Goal: Task Accomplishment & Management: Use online tool/utility

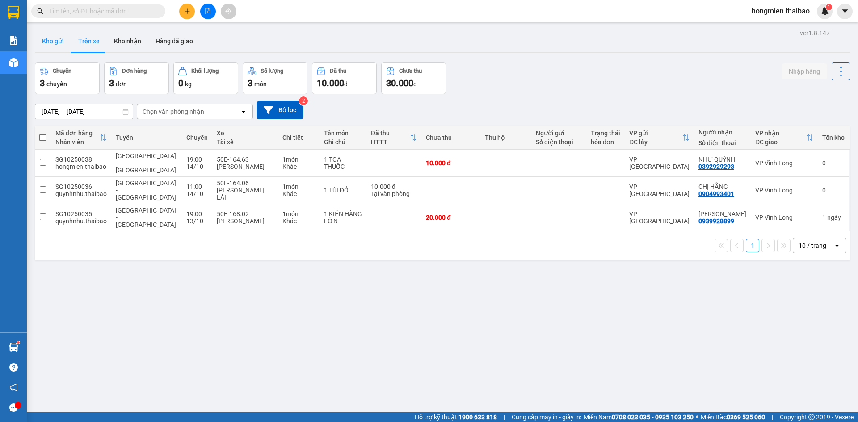
click at [47, 41] on button "Kho gửi" at bounding box center [53, 40] width 36 height 21
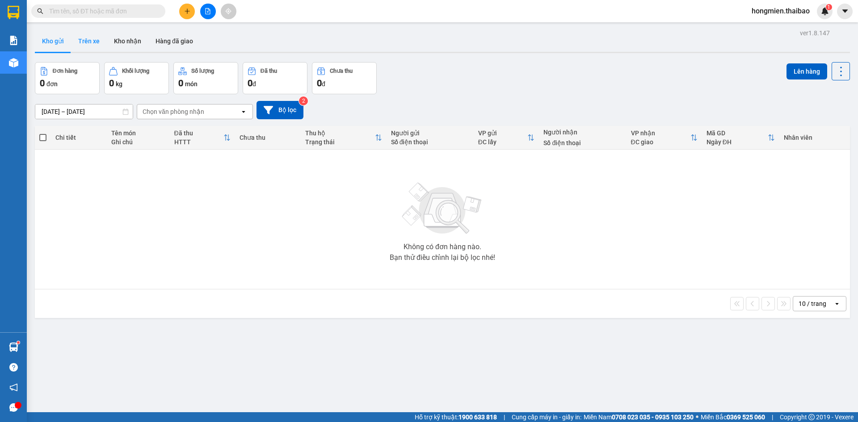
click at [80, 42] on button "Trên xe" at bounding box center [89, 40] width 36 height 21
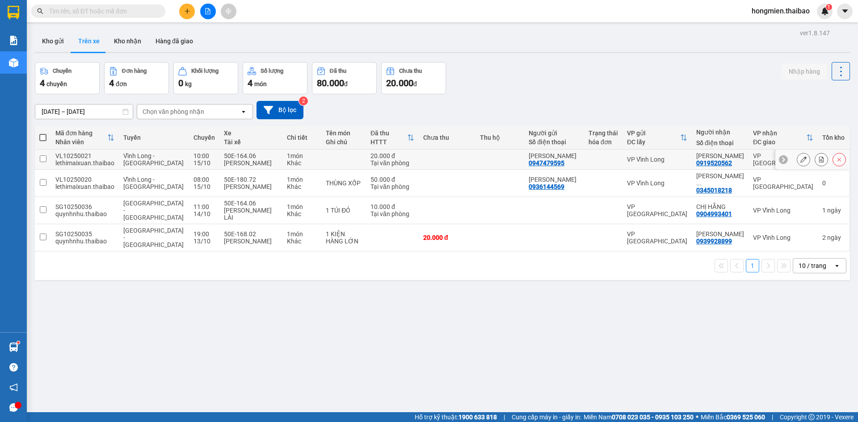
click at [42, 157] on input "checkbox" at bounding box center [43, 159] width 7 height 7
checkbox input "true"
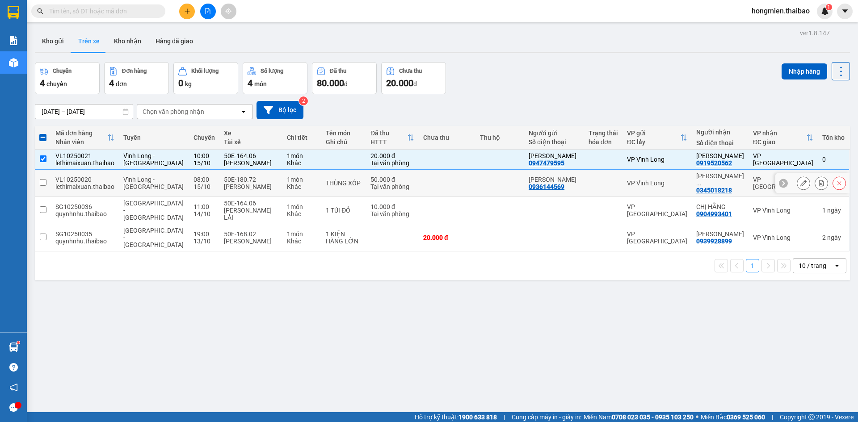
click at [42, 181] on input "checkbox" at bounding box center [43, 182] width 7 height 7
checkbox input "true"
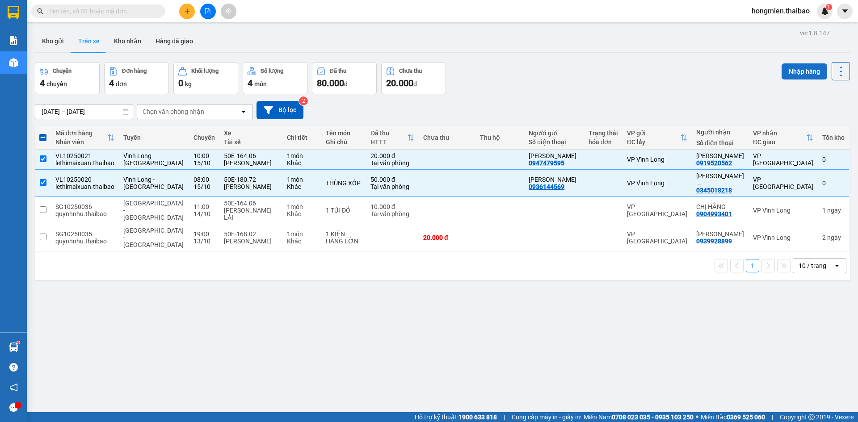
click at [790, 73] on button "Nhập hàng" at bounding box center [805, 71] width 46 height 16
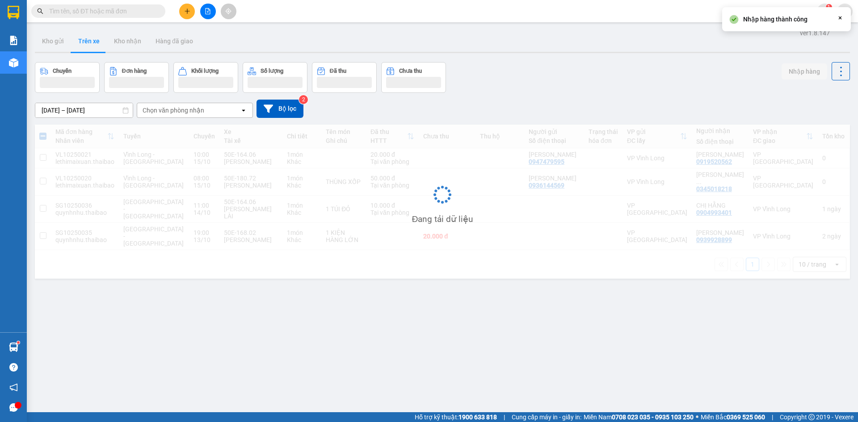
checkbox input "false"
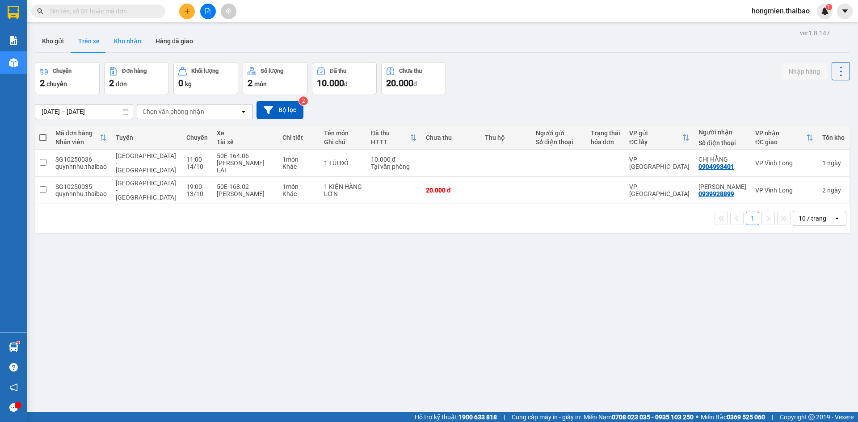
click at [130, 43] on button "Kho nhận" at bounding box center [128, 40] width 42 height 21
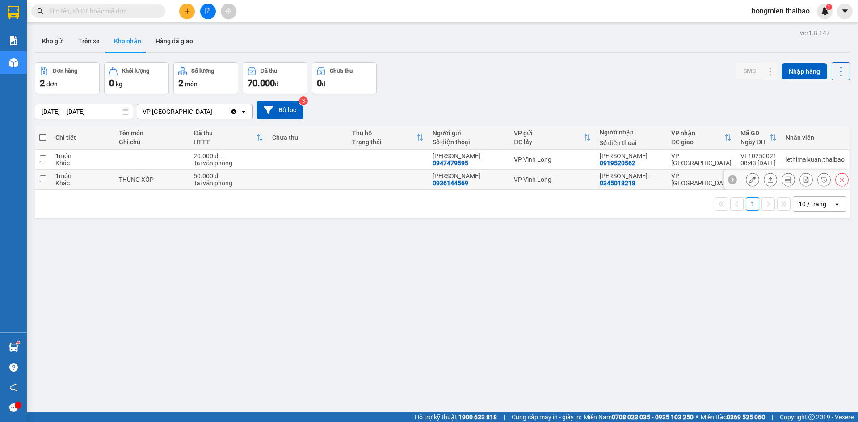
click at [44, 178] on input "checkbox" at bounding box center [43, 179] width 7 height 7
checkbox input "true"
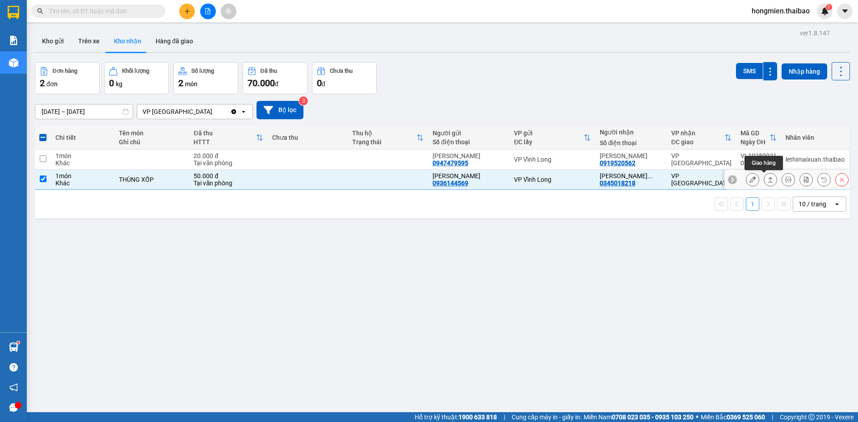
click at [767, 182] on icon at bounding box center [770, 180] width 6 height 6
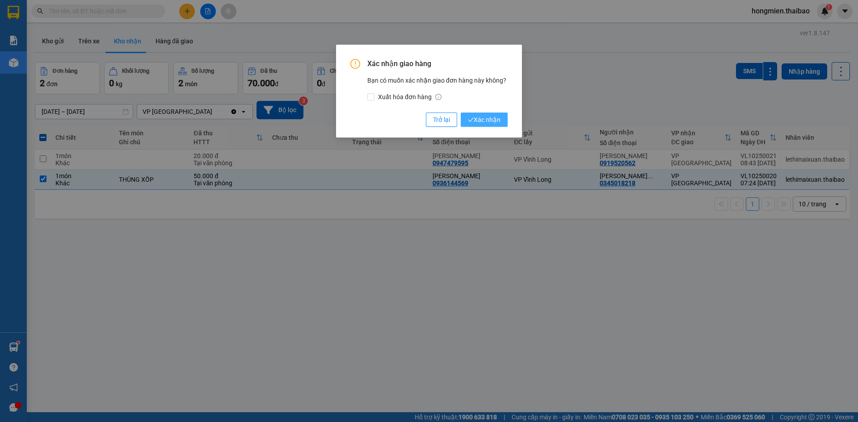
click at [486, 118] on span "Xác nhận" at bounding box center [484, 120] width 33 height 10
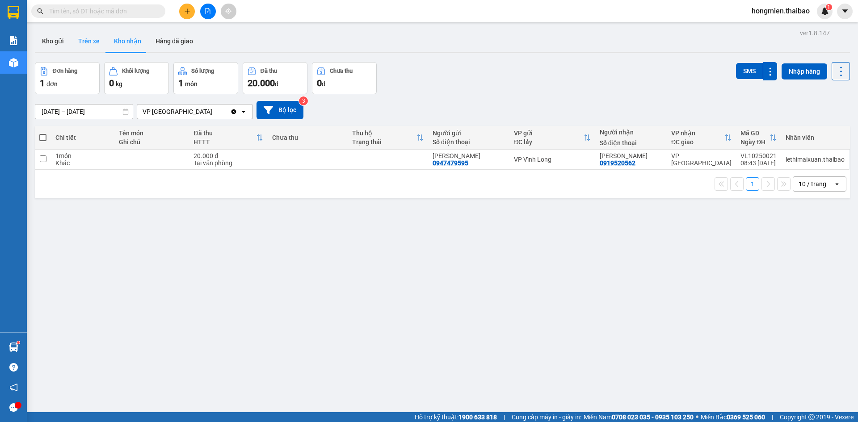
click at [89, 43] on button "Trên xe" at bounding box center [89, 40] width 36 height 21
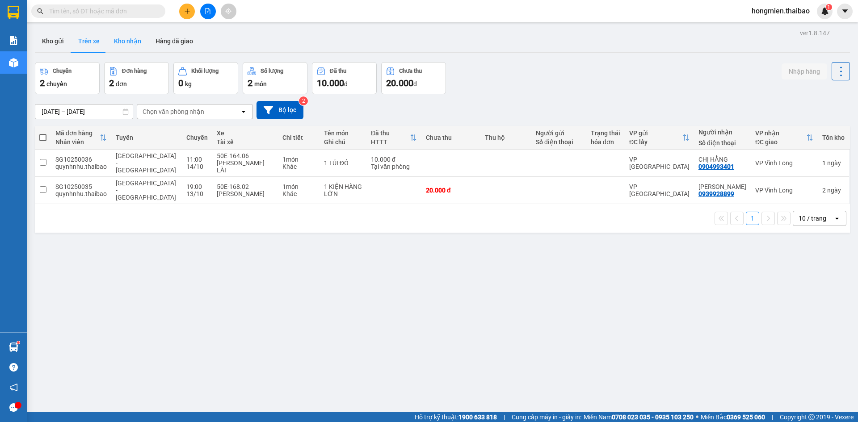
click at [120, 42] on button "Kho nhận" at bounding box center [128, 40] width 42 height 21
